Goal: Entertainment & Leisure: Consume media (video, audio)

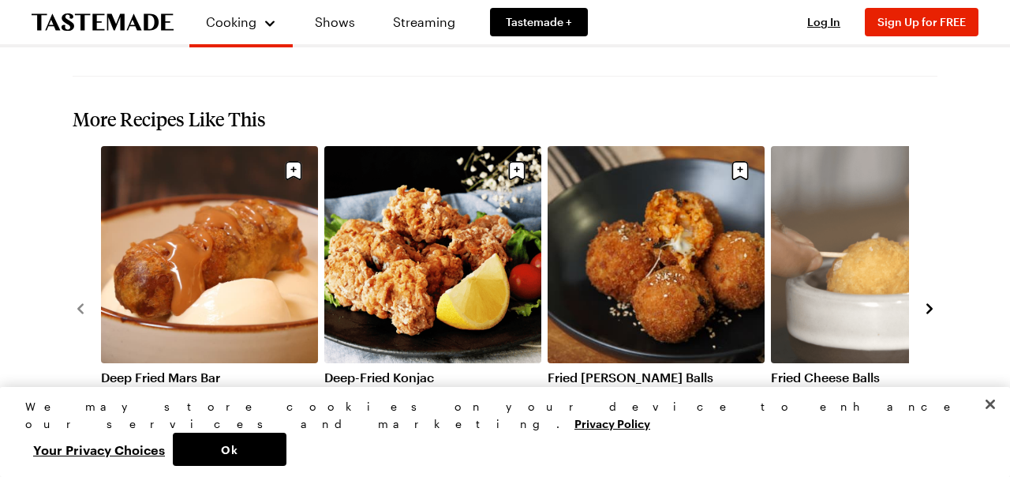
scroll to position [1686, 0]
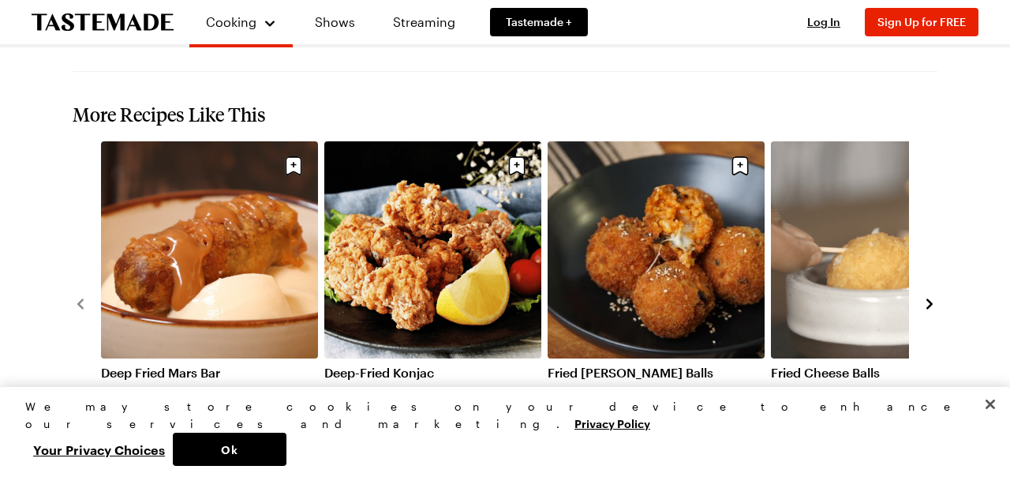
click at [225, 365] on link "Deep Fried Mars Bar" at bounding box center [209, 373] width 217 height 16
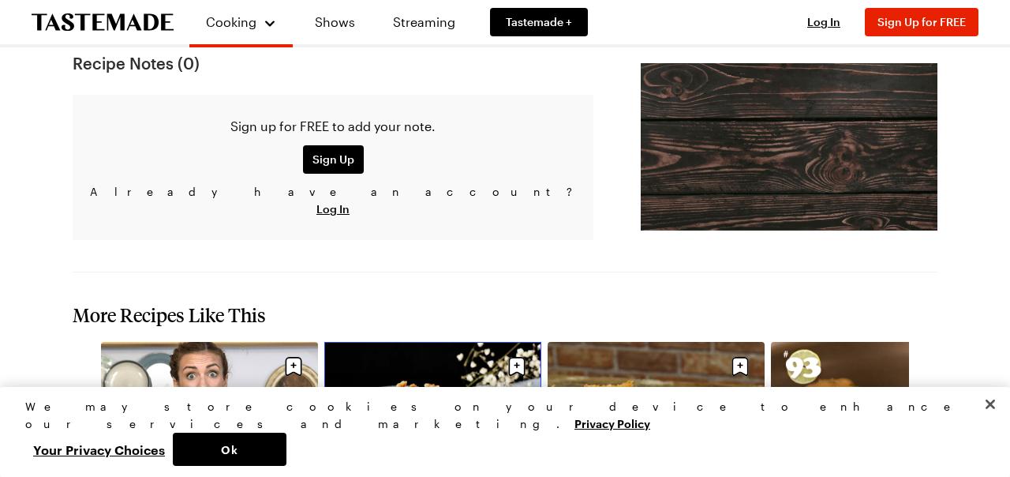
scroll to position [1243, 0]
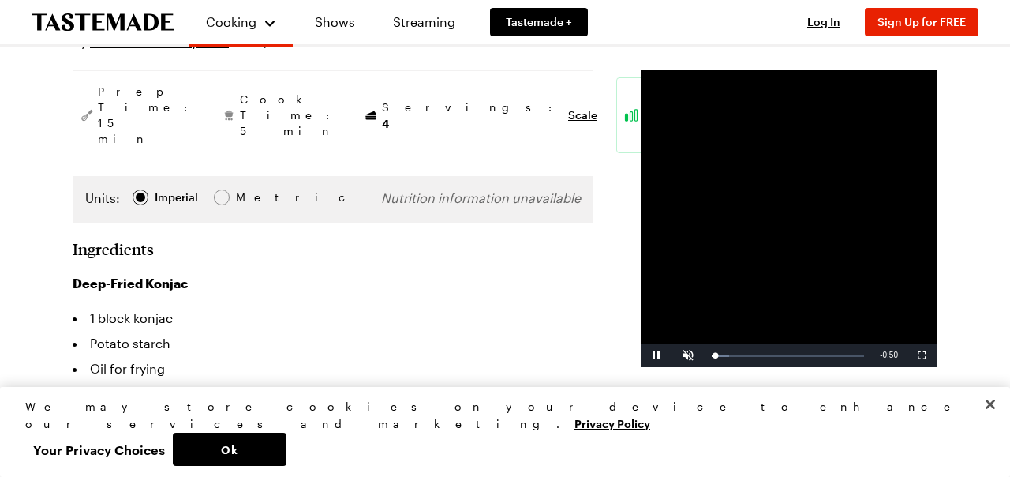
scroll to position [225, 0]
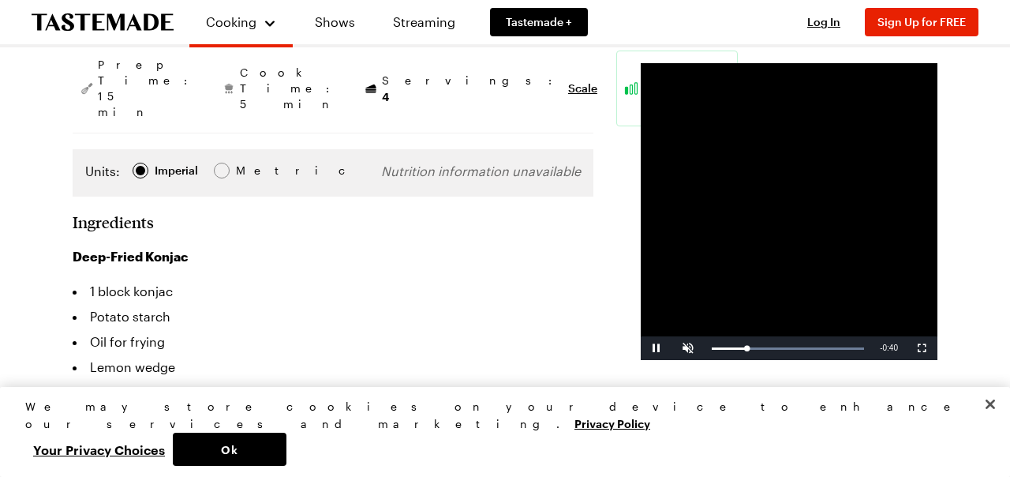
click at [653, 278] on video "Video Player" at bounding box center [789, 211] width 297 height 297
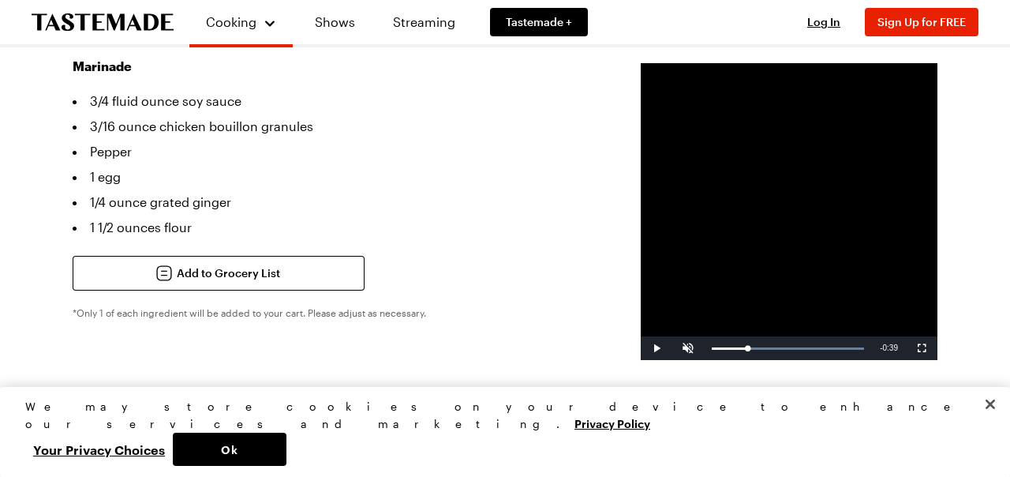
click at [721, 324] on video "Video Player" at bounding box center [789, 211] width 297 height 297
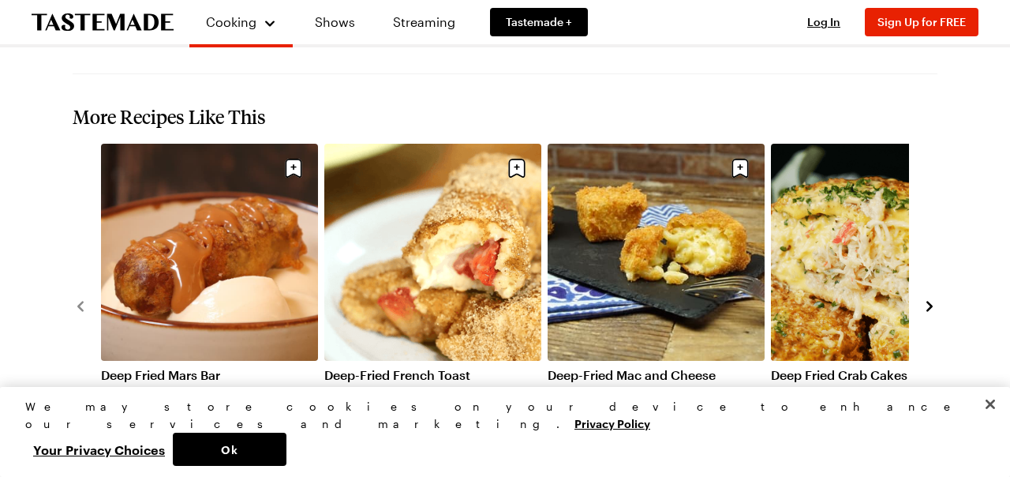
scroll to position [1607, 0]
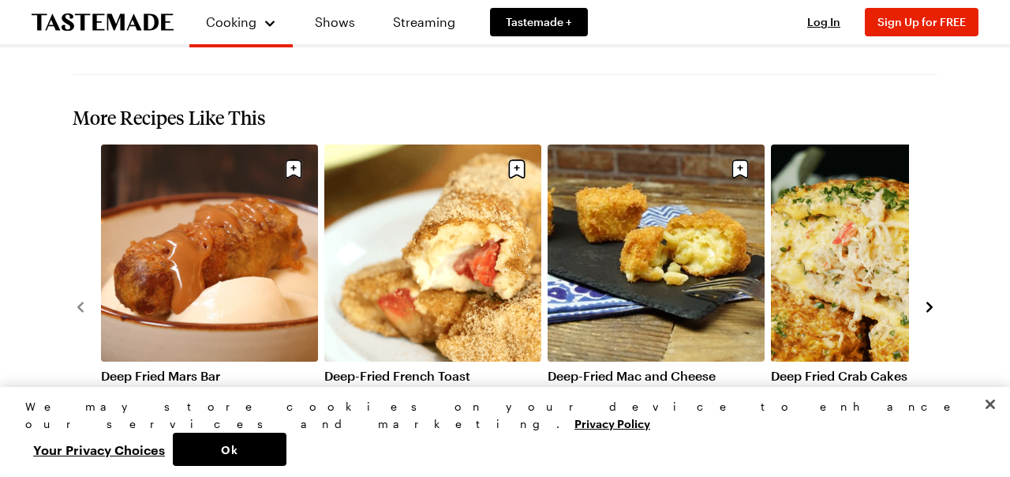
click at [926, 299] on icon "navigate to next item" at bounding box center [930, 307] width 16 height 16
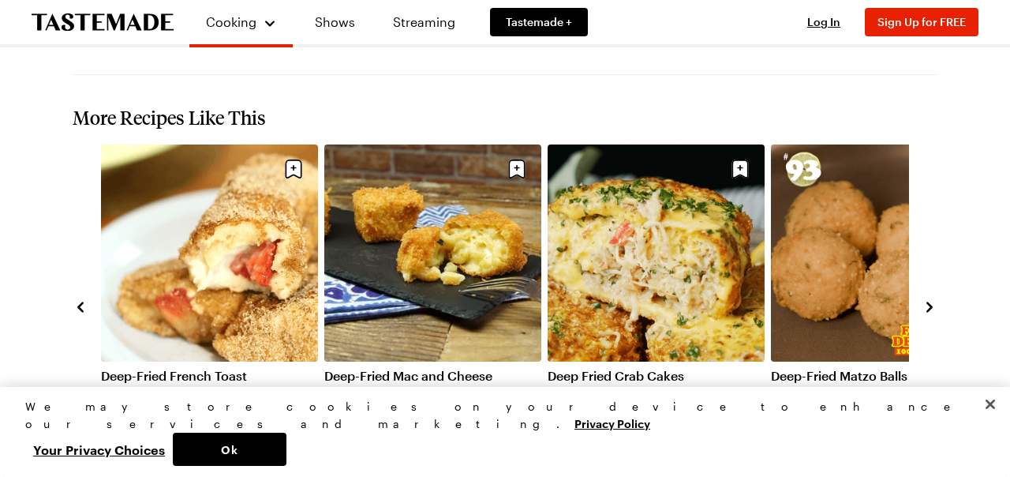
click at [926, 299] on icon "navigate to next item" at bounding box center [930, 307] width 16 height 16
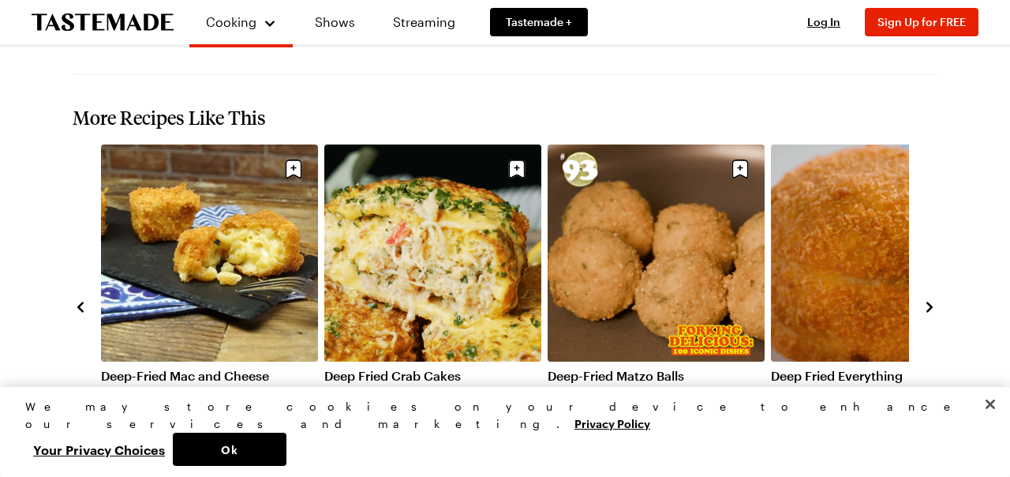
click at [926, 299] on icon "navigate to next item" at bounding box center [930, 307] width 16 height 16
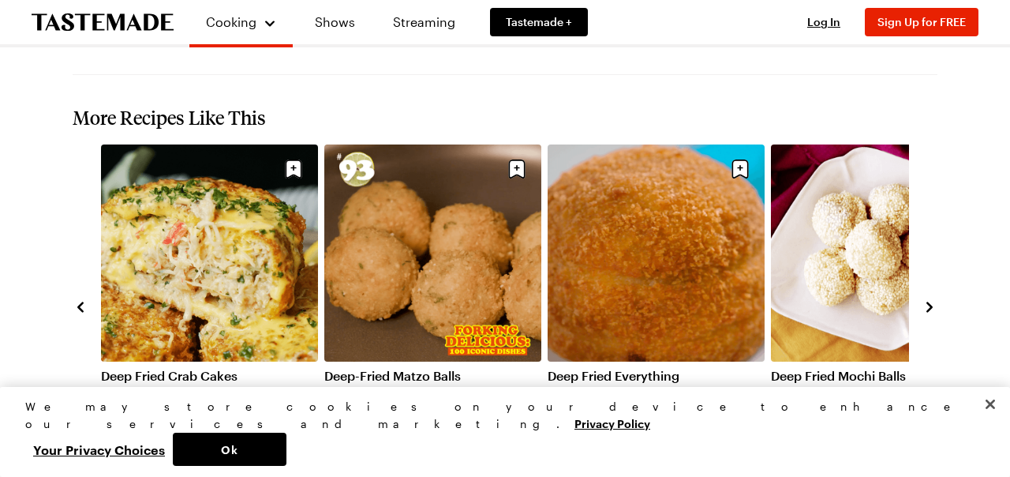
click at [923, 299] on icon "navigate to next item" at bounding box center [930, 307] width 16 height 16
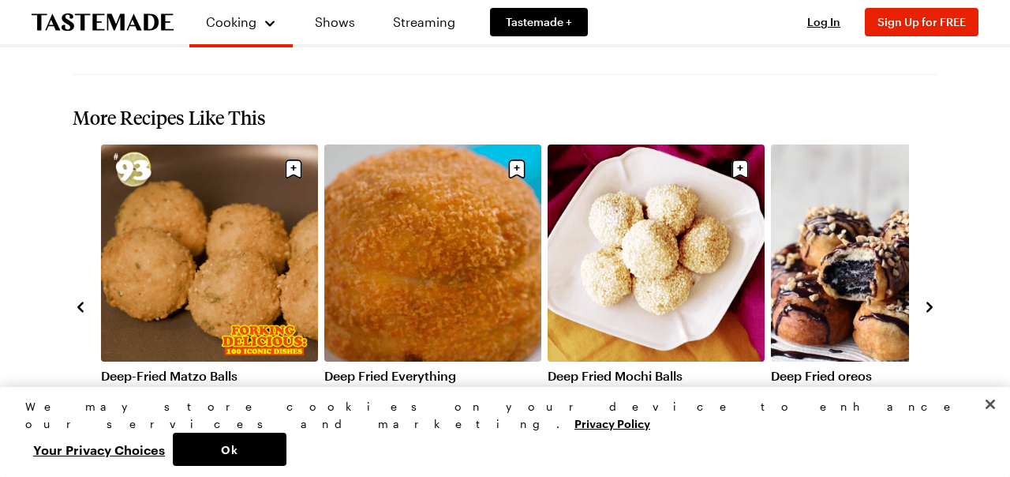
click at [391, 368] on link "Deep Fried Everything" at bounding box center [432, 376] width 217 height 16
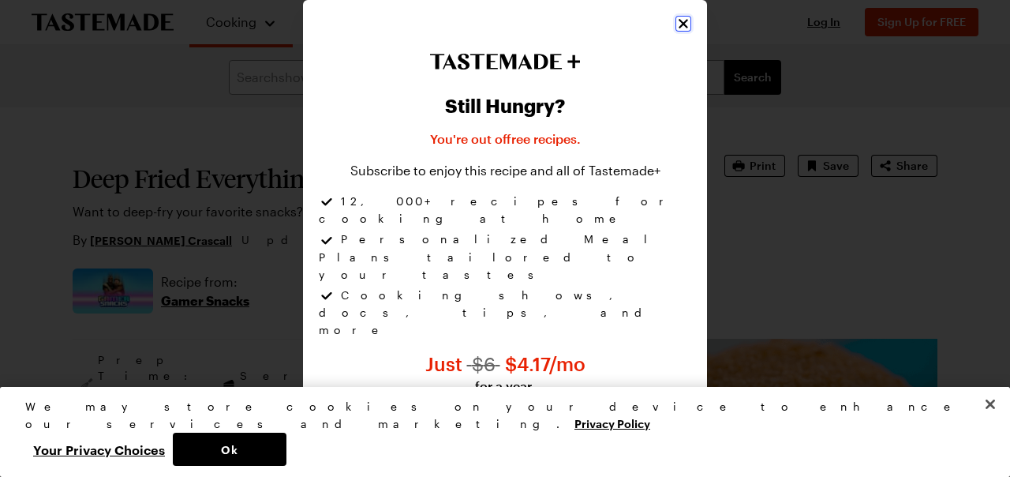
click at [679, 30] on icon "Close" at bounding box center [684, 24] width 16 height 16
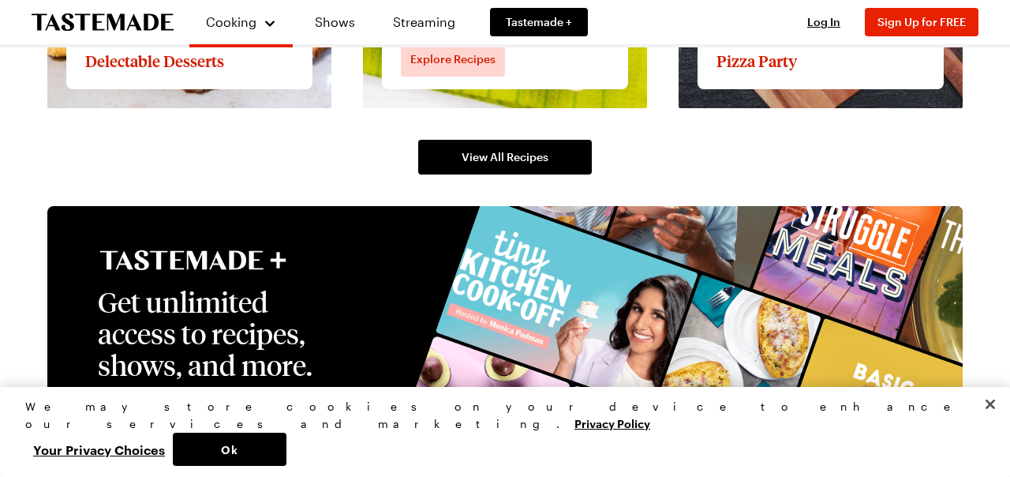
scroll to position [2566, 0]
